Goal: Information Seeking & Learning: Learn about a topic

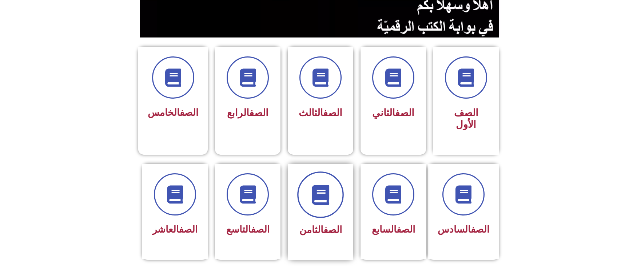
scroll to position [159, 0]
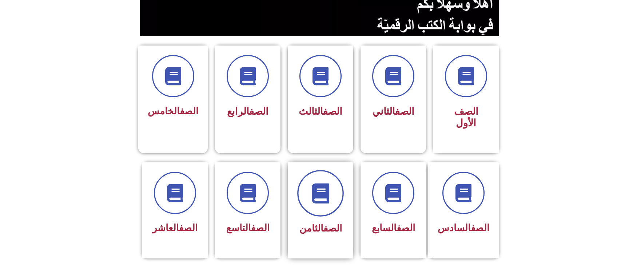
click at [323, 184] on span at bounding box center [320, 193] width 47 height 47
click at [323, 182] on span at bounding box center [320, 193] width 47 height 47
click at [329, 183] on icon at bounding box center [321, 193] width 20 height 20
click at [336, 170] on span at bounding box center [320, 193] width 47 height 47
click at [332, 181] on span at bounding box center [320, 193] width 47 height 47
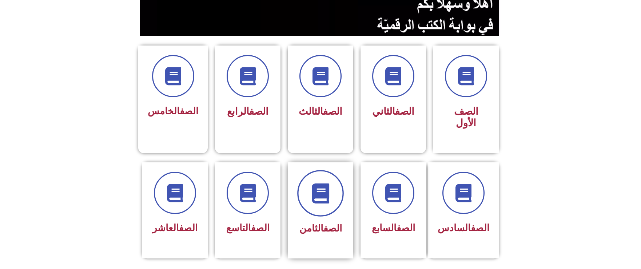
click at [323, 179] on span at bounding box center [320, 193] width 47 height 47
click at [323, 218] on div "الصف الثامن" at bounding box center [321, 210] width 66 height 96
click at [332, 213] on div "الصف الثامن" at bounding box center [321, 210] width 66 height 96
click at [333, 223] on link "الصف" at bounding box center [332, 228] width 19 height 11
click at [315, 184] on span at bounding box center [320, 193] width 47 height 47
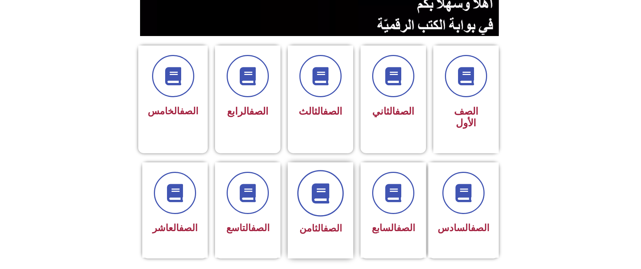
click at [318, 184] on span at bounding box center [320, 193] width 47 height 47
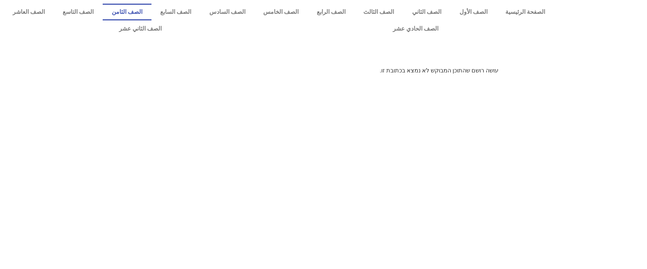
click at [151, 15] on link "الصف الثامن" at bounding box center [127, 12] width 49 height 17
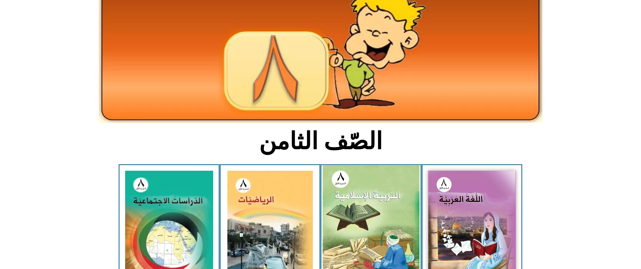
scroll to position [76, 0]
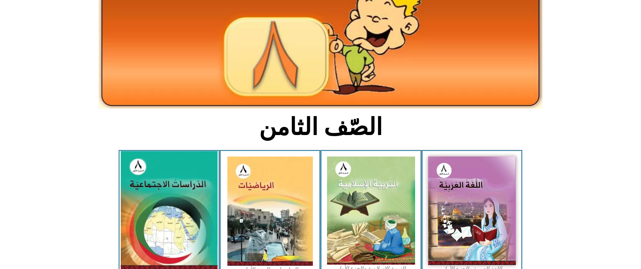
click at [148, 215] on img at bounding box center [169, 210] width 97 height 119
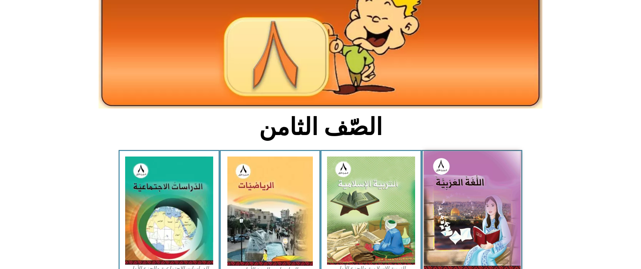
click at [505, 194] on img at bounding box center [472, 210] width 97 height 119
click at [477, 190] on img at bounding box center [472, 210] width 97 height 119
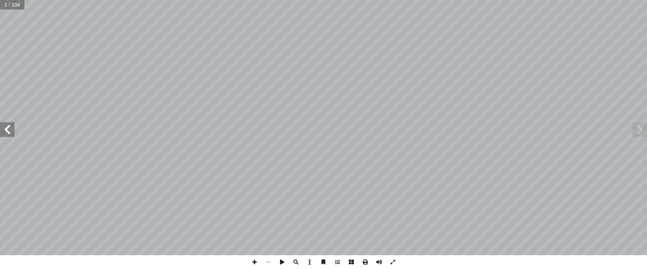
click at [8, 129] on span at bounding box center [7, 129] width 15 height 15
click at [10, 132] on span at bounding box center [7, 129] width 15 height 15
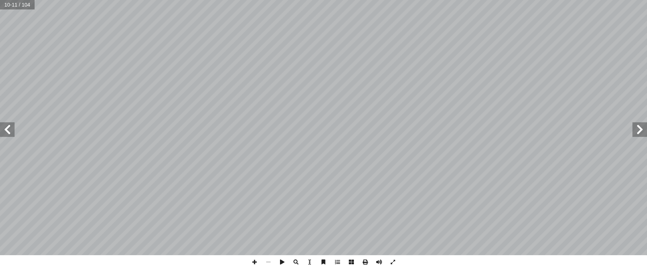
click at [4, 132] on span at bounding box center [7, 129] width 15 height 15
click at [252, 258] on span at bounding box center [254, 262] width 14 height 14
click at [5, 134] on span at bounding box center [7, 129] width 15 height 15
click at [0, 66] on html "الصفحة الرئيسية الصف الأول الصف الثاني الصف الثالث الصف الرابع الصف الخامس الصف…" at bounding box center [323, 33] width 647 height 66
click at [255, 267] on span at bounding box center [254, 262] width 14 height 14
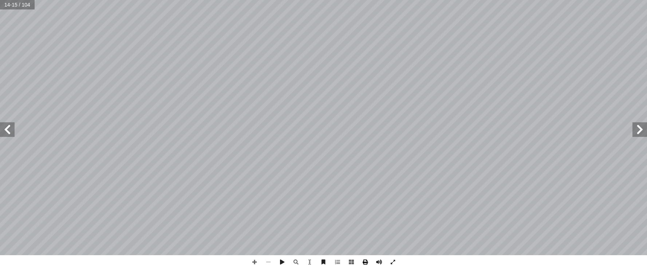
click at [366, 265] on span at bounding box center [365, 262] width 14 height 14
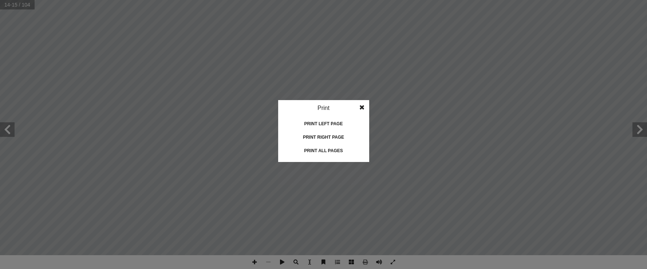
click at [328, 121] on div "Print left page" at bounding box center [323, 124] width 73 height 12
click at [329, 135] on div "Print right page" at bounding box center [323, 137] width 73 height 12
click at [361, 104] on span at bounding box center [361, 107] width 13 height 15
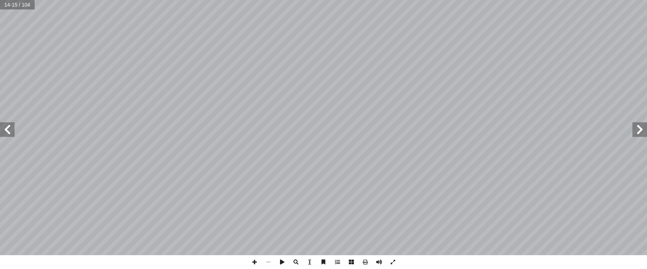
click at [646, 66] on html "الصفحة الرئيسية الصف الأول الصف الثاني الصف الثالث الصف الرابع الصف الخامس الصف…" at bounding box center [323, 33] width 647 height 66
click at [392, 263] on span at bounding box center [393, 262] width 14 height 14
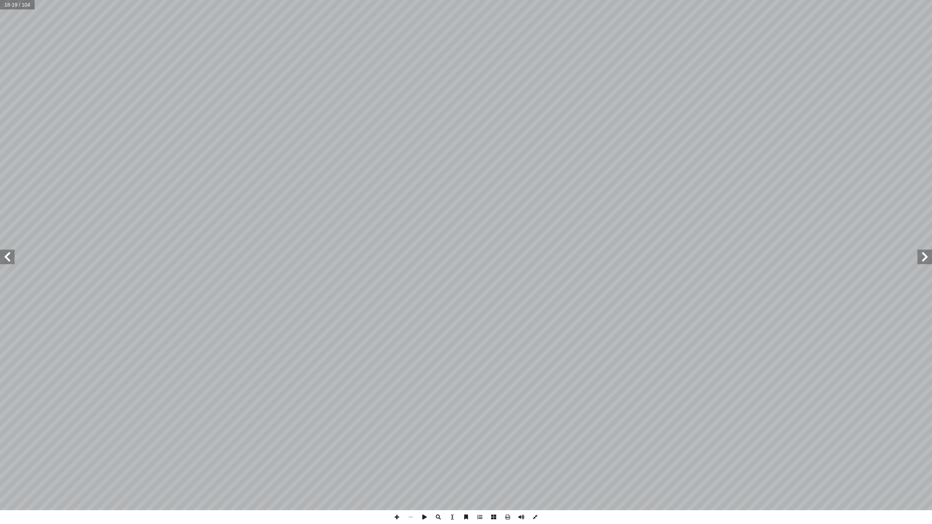
click at [536, 269] on span at bounding box center [535, 517] width 14 height 14
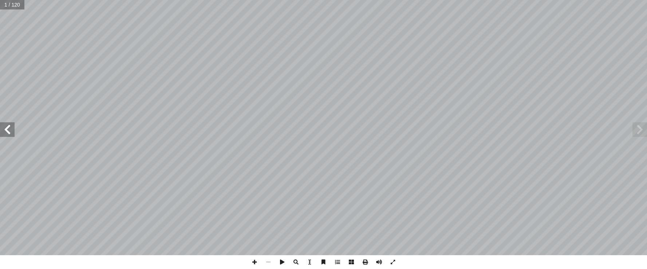
click at [6, 132] on span at bounding box center [7, 129] width 15 height 15
click at [7, 135] on span at bounding box center [7, 129] width 15 height 15
click at [394, 263] on span at bounding box center [393, 262] width 14 height 14
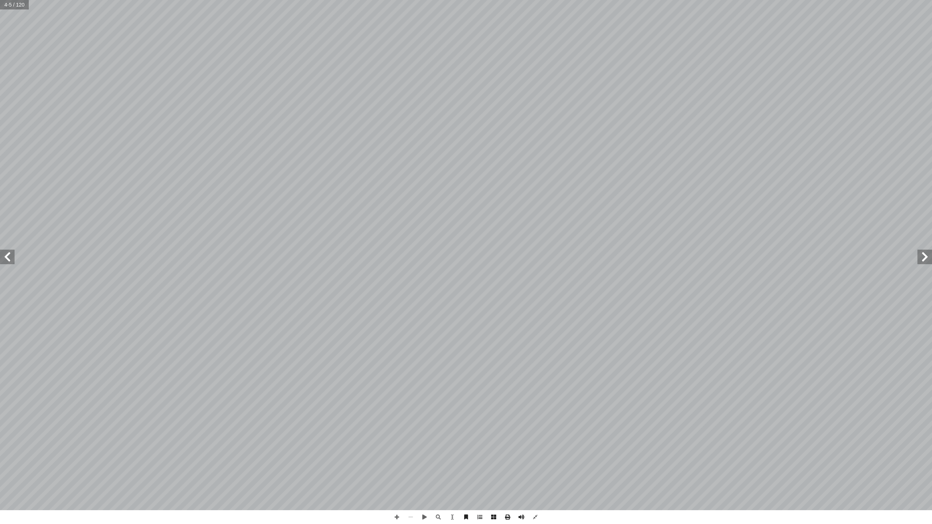
click at [8, 261] on span at bounding box center [7, 257] width 15 height 15
click at [646, 262] on span at bounding box center [924, 257] width 15 height 15
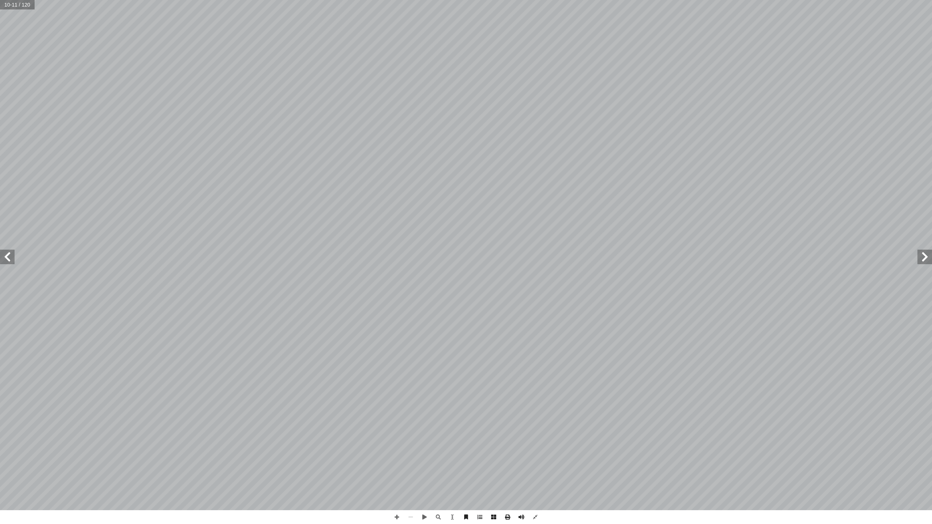
click at [646, 262] on span at bounding box center [924, 257] width 15 height 15
click at [10, 260] on span at bounding box center [7, 257] width 15 height 15
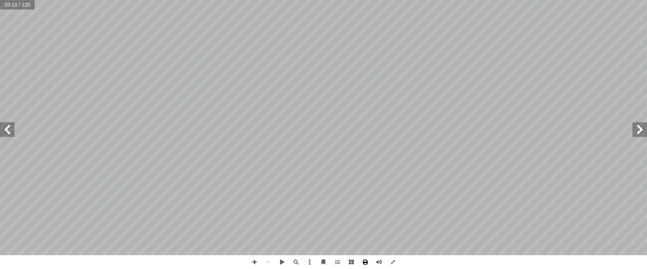
click at [364, 265] on span at bounding box center [365, 262] width 14 height 14
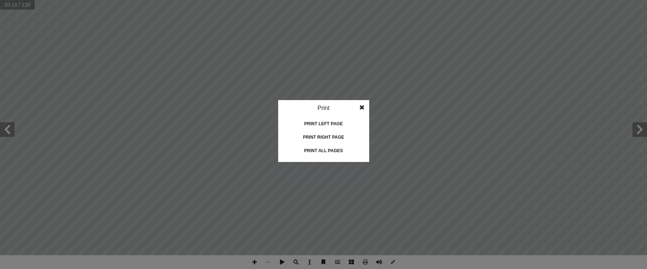
click at [325, 124] on div "Print left page" at bounding box center [323, 124] width 73 height 12
click at [316, 151] on div "Print all pages" at bounding box center [323, 151] width 73 height 12
